Goal: Information Seeking & Learning: Learn about a topic

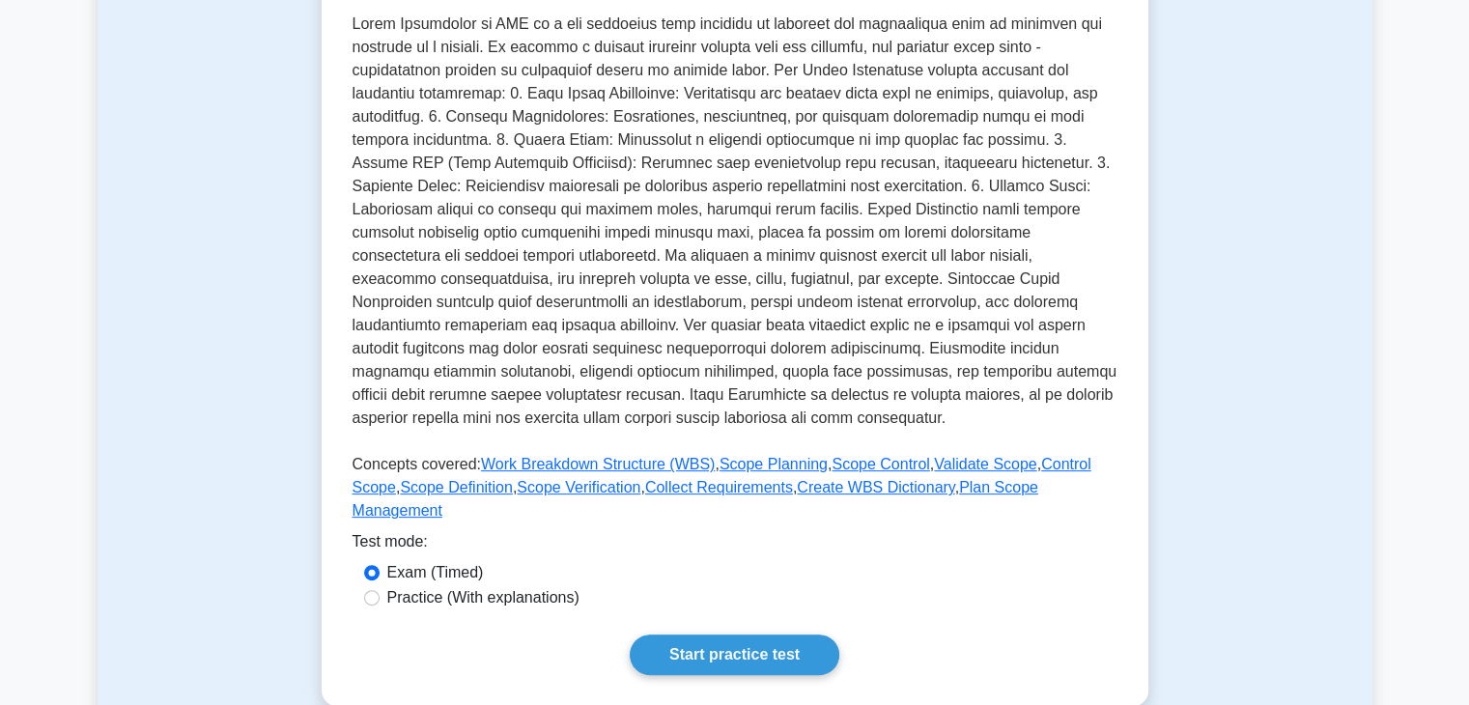
scroll to position [413, 0]
click at [1022, 414] on p at bounding box center [734, 226] width 765 height 425
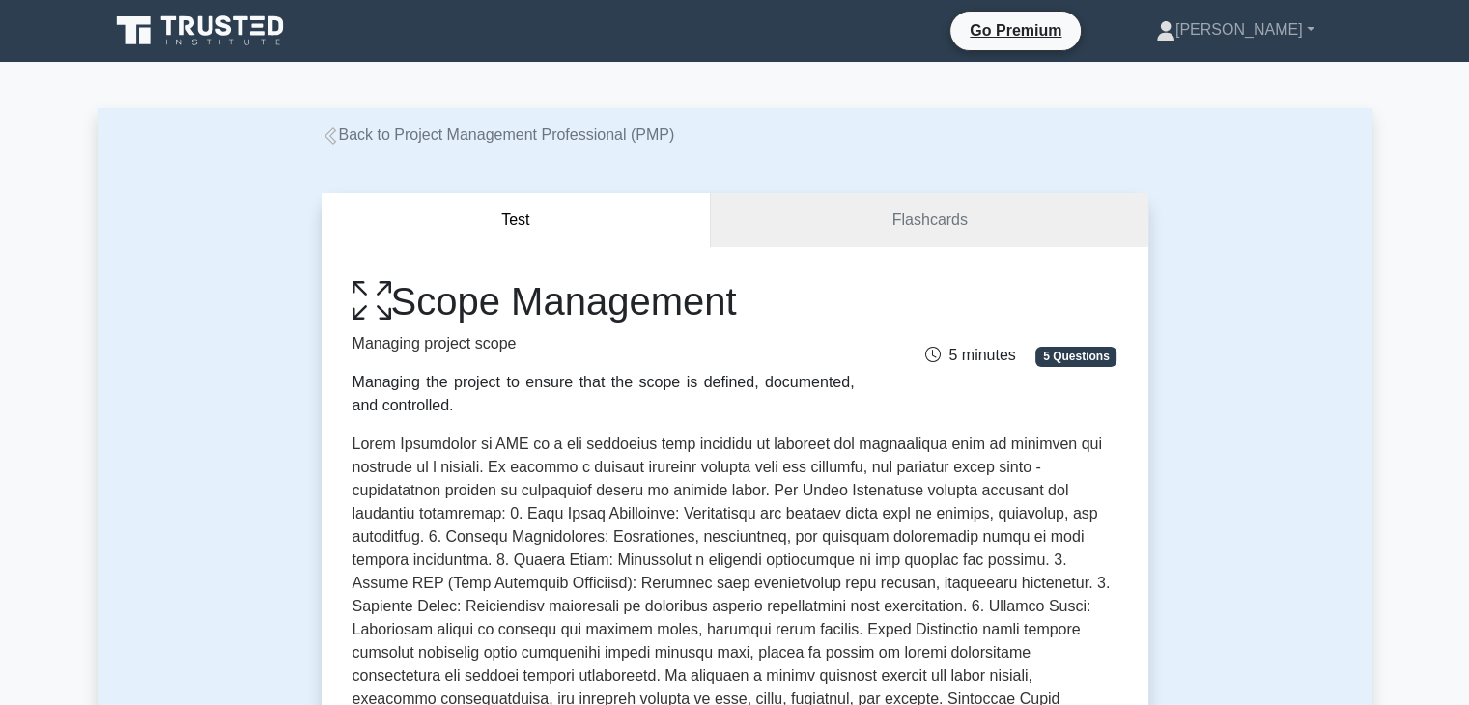
click at [589, 141] on link "Back to Project Management Professional (PMP)" at bounding box center [498, 135] width 353 height 16
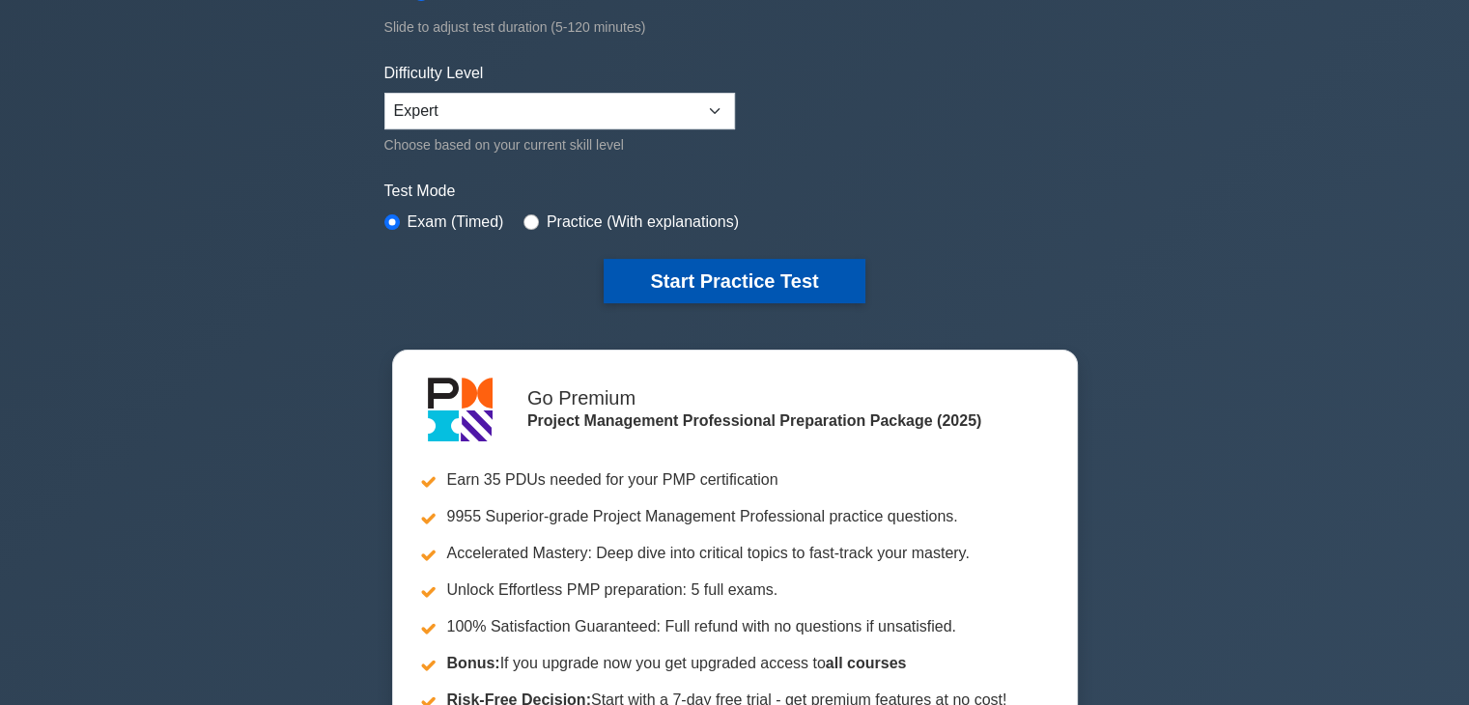
click at [788, 273] on button "Start Practice Test" at bounding box center [734, 281] width 261 height 44
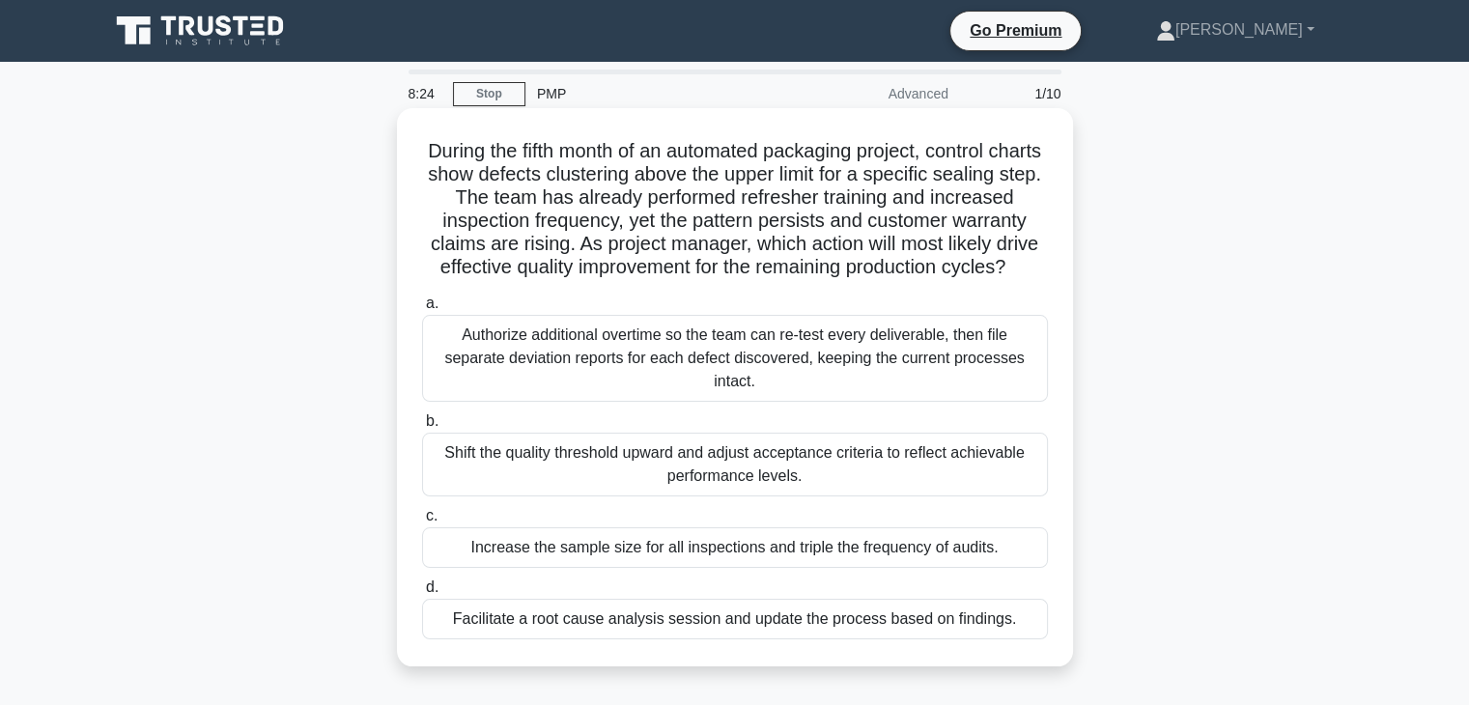
click at [592, 639] on div "Facilitate a root cause analysis session and update the process based on findin…" at bounding box center [735, 619] width 626 height 41
click at [422, 594] on input "d. Facilitate a root cause analysis session and update the process based on fin…" at bounding box center [422, 587] width 0 height 13
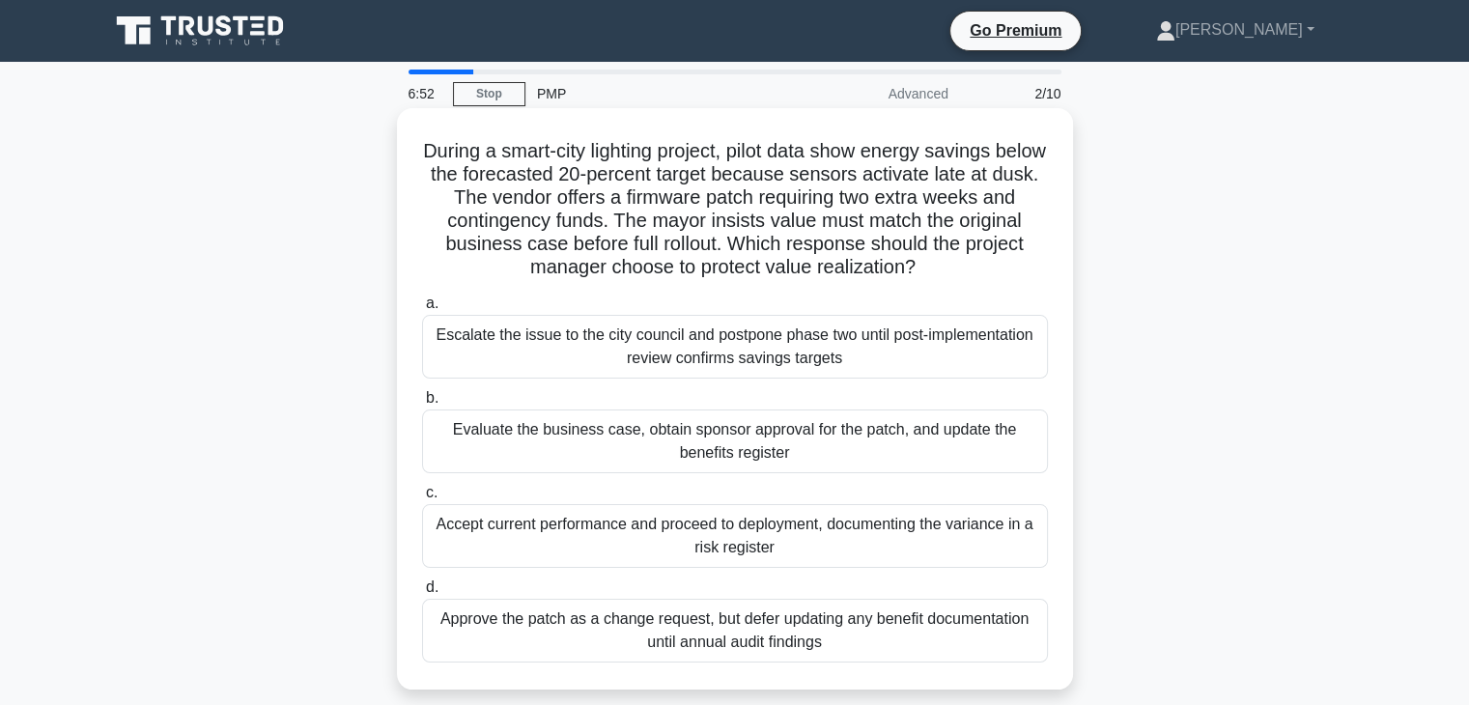
click at [511, 532] on div "Accept current performance and proceed to deployment, documenting the variance …" at bounding box center [735, 536] width 626 height 64
click at [422, 499] on input "c. Accept current performance and proceed to deployment, documenting the varian…" at bounding box center [422, 493] width 0 height 13
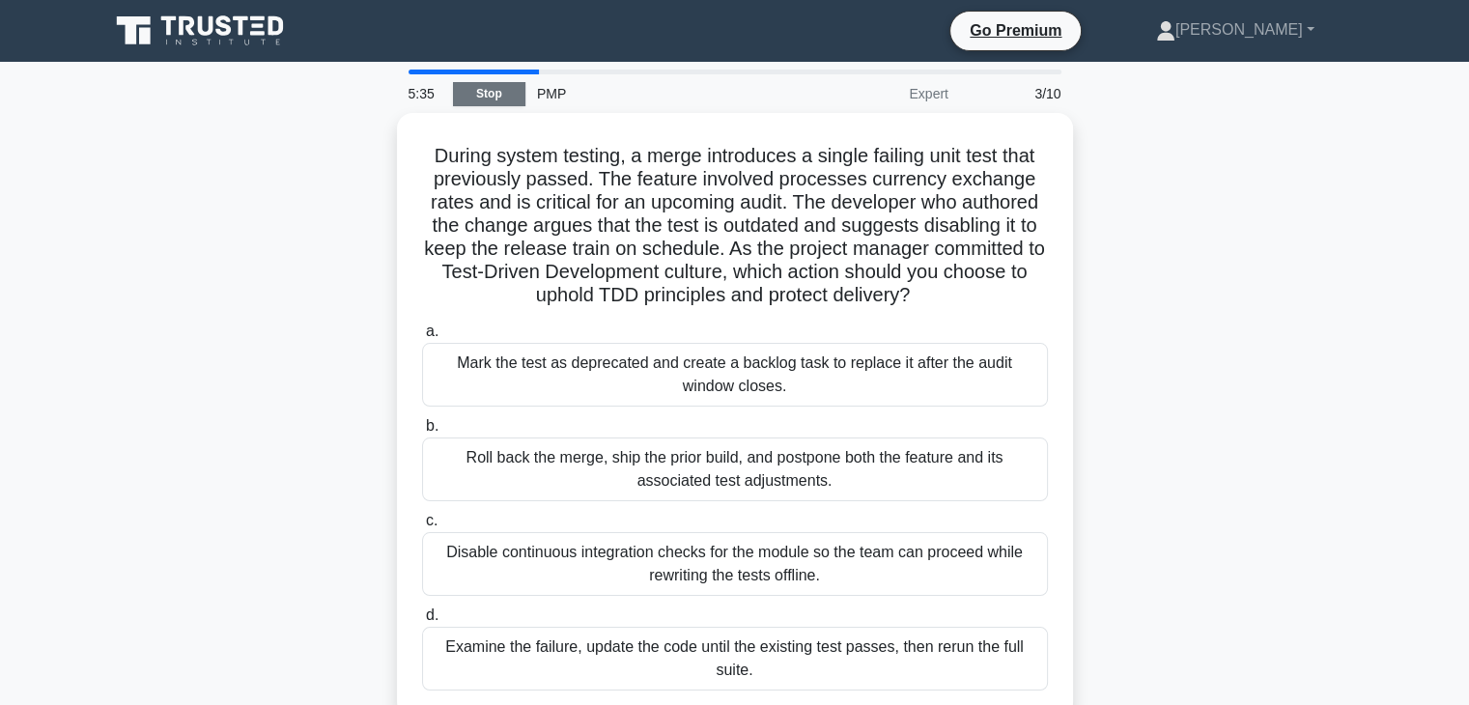
click at [477, 98] on link "Stop" at bounding box center [489, 94] width 72 height 24
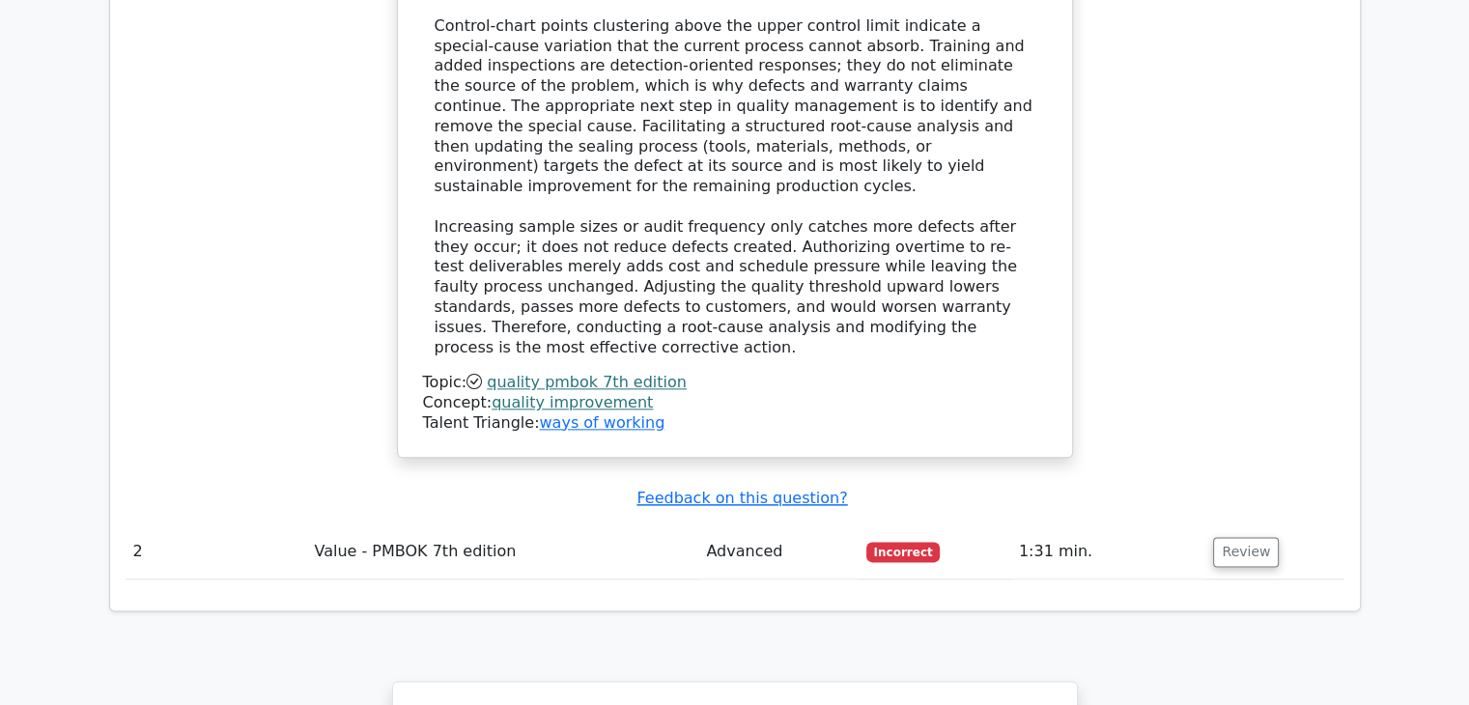
scroll to position [2237, 0]
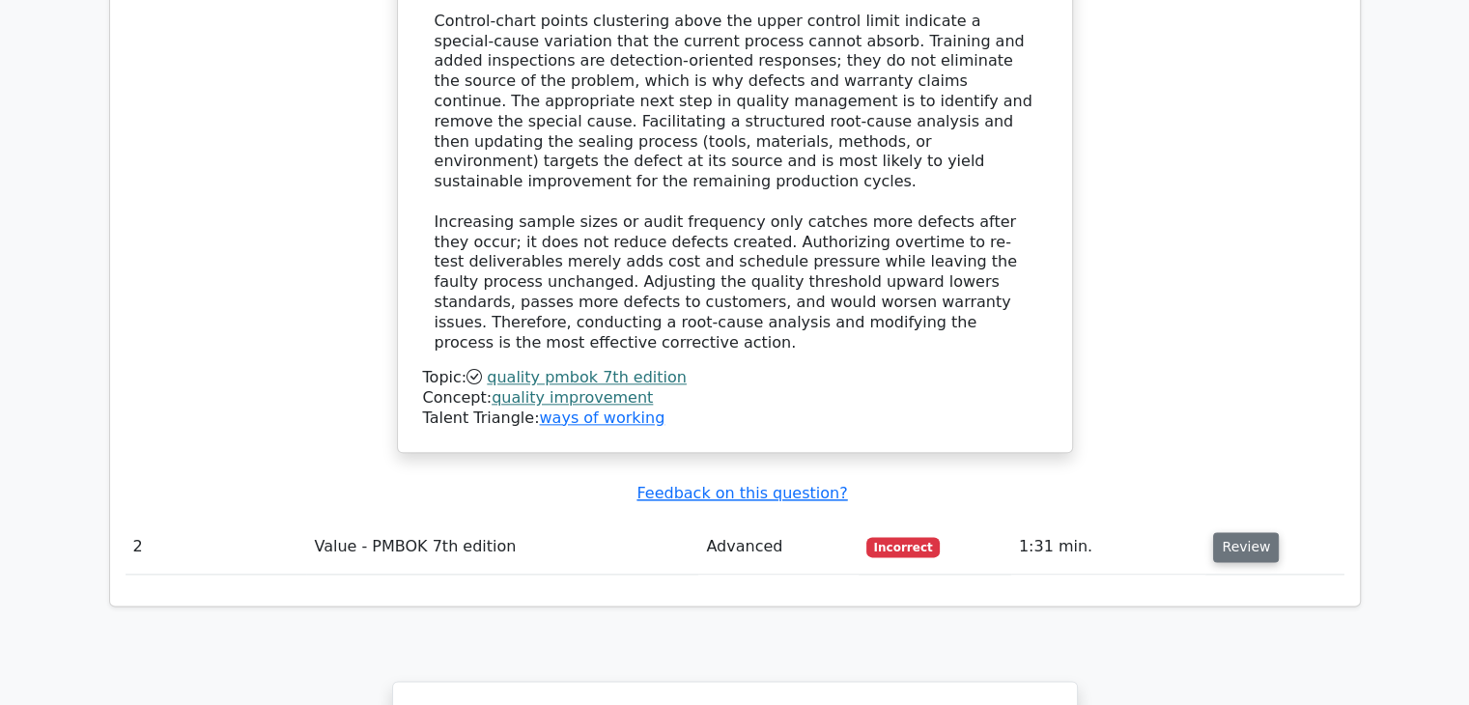
click at [1221, 532] on button "Review" at bounding box center [1246, 547] width 66 height 30
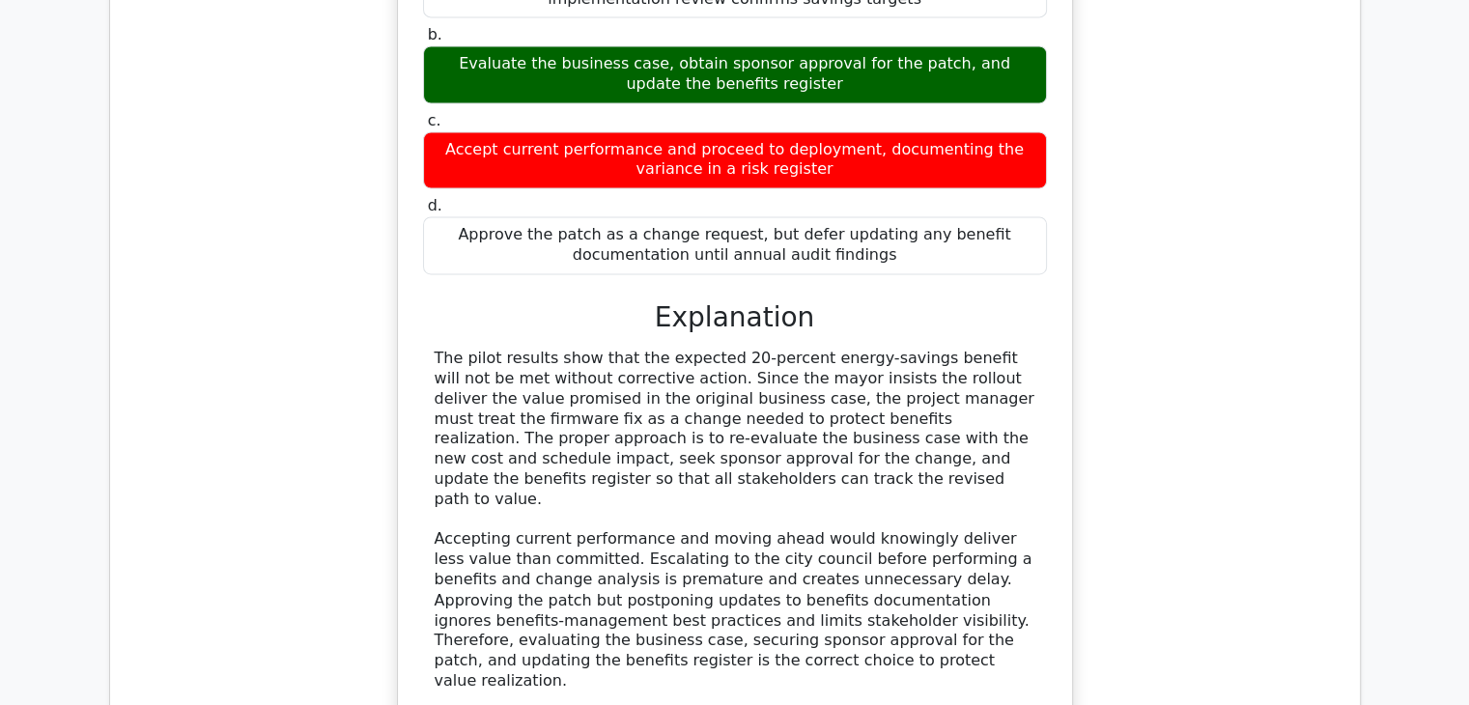
scroll to position [3078, 0]
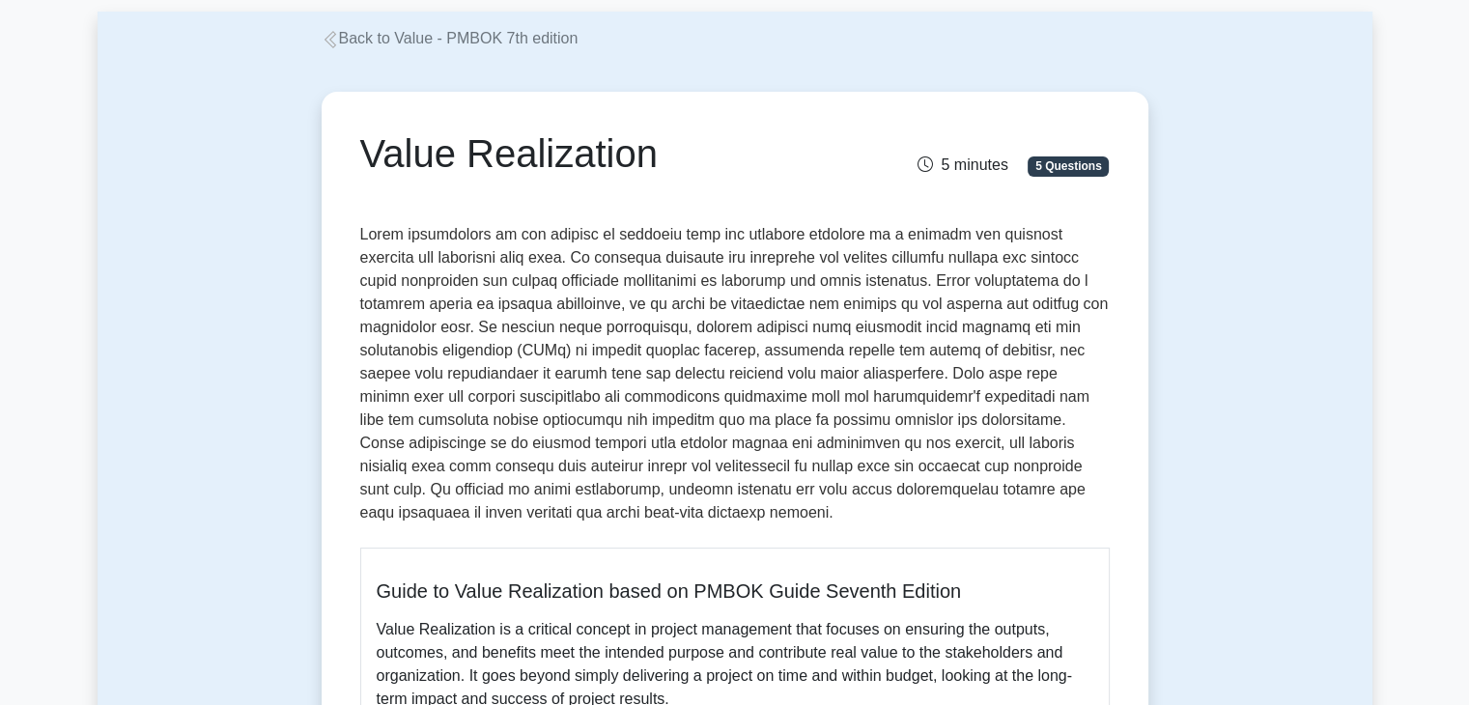
scroll to position [96, 0]
